Goal: Check status

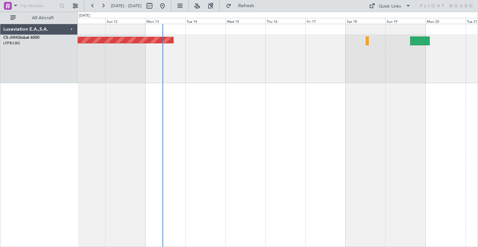
click at [305, 146] on div "Planned Maint Paris (Le Bourget)" at bounding box center [278, 135] width 400 height 223
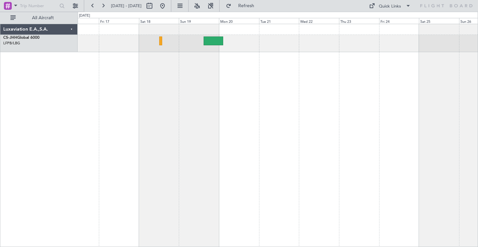
click at [167, 125] on div at bounding box center [278, 135] width 400 height 223
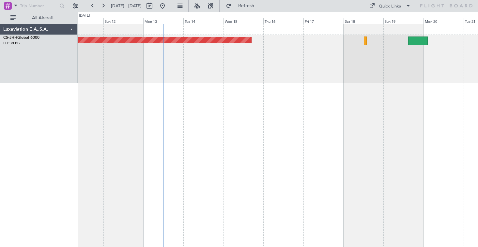
click at [290, 111] on div "Planned Maint Paris (Le Bourget)" at bounding box center [278, 135] width 400 height 223
